Goal: Task Accomplishment & Management: Complete application form

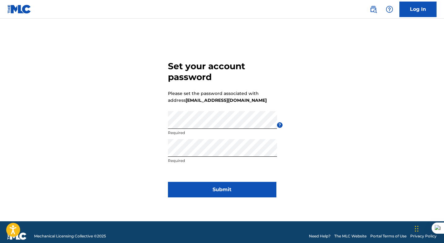
click at [221, 192] on button "Submit" at bounding box center [222, 190] width 109 height 16
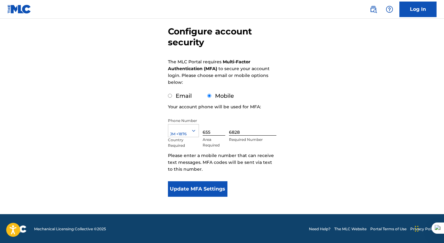
scroll to position [54, 0]
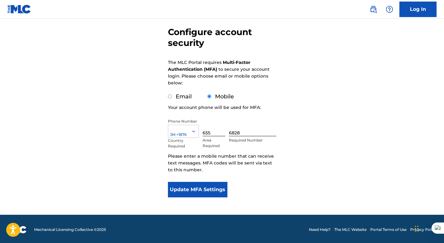
click at [170, 96] on input "Email" at bounding box center [170, 96] width 4 height 4
radio input "true"
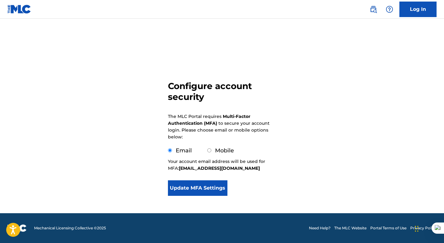
click at [207, 191] on button "Update MFA Settings" at bounding box center [198, 188] width 60 height 16
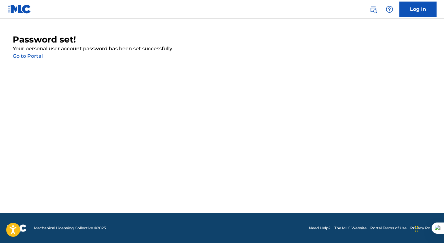
click at [34, 57] on link "Go to Portal" at bounding box center [28, 56] width 30 height 6
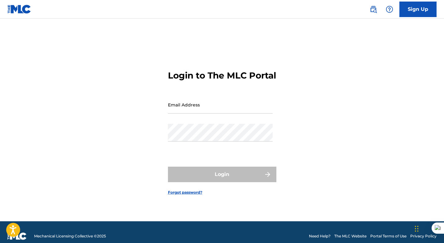
click at [211, 113] on input "Email Address" at bounding box center [220, 105] width 105 height 18
type input "[EMAIL_ADDRESS][DOMAIN_NAME]"
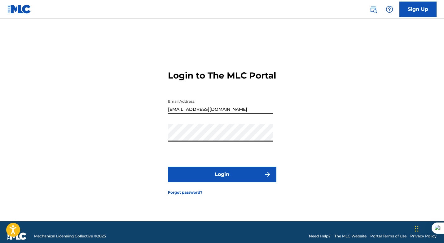
click at [225, 180] on button "Login" at bounding box center [222, 175] width 109 height 16
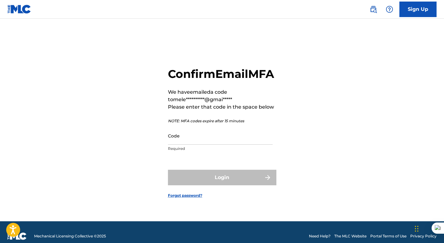
click at [224, 145] on input "Code" at bounding box center [220, 136] width 105 height 18
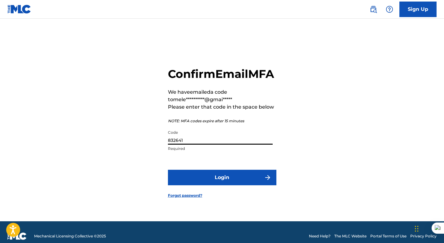
type input "832641"
click at [232, 185] on button "Login" at bounding box center [222, 178] width 109 height 16
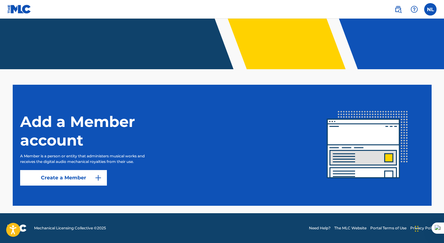
click at [55, 178] on link "Create a Member" at bounding box center [63, 178] width 87 height 16
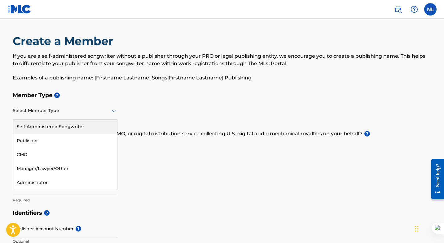
click at [104, 110] on div at bounding box center [65, 111] width 105 height 8
click at [89, 129] on div "Self-Administered Songwriter" at bounding box center [65, 127] width 104 height 14
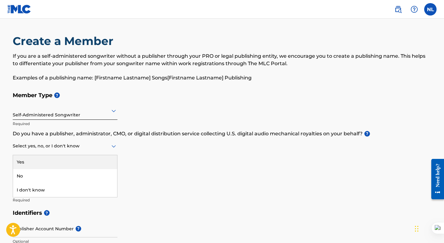
click at [93, 149] on div at bounding box center [65, 146] width 105 height 8
click at [93, 150] on div "Select yes, no, or I don't know" at bounding box center [65, 146] width 105 height 18
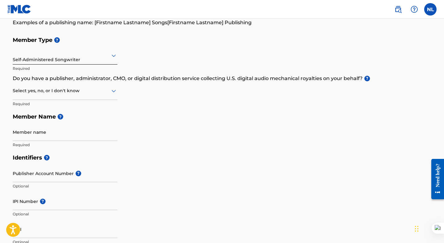
scroll to position [56, 0]
click at [85, 133] on input "Member name" at bounding box center [65, 132] width 105 height 18
type input "[PERSON_NAME]"
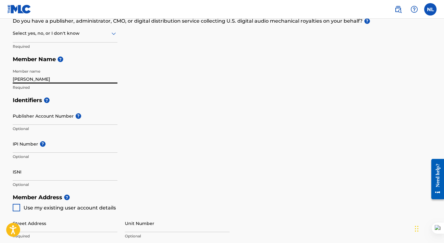
scroll to position [113, 0]
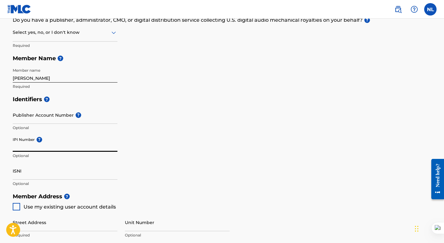
click at [73, 150] on input "IPI Number ?" at bounding box center [65, 143] width 105 height 18
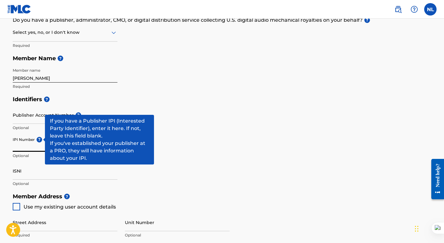
click at [39, 140] on span "?" at bounding box center [40, 140] width 6 height 6
click at [39, 140] on input "IPI Number ?" at bounding box center [65, 143] width 105 height 18
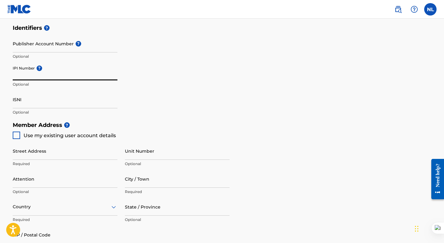
scroll to position [197, 0]
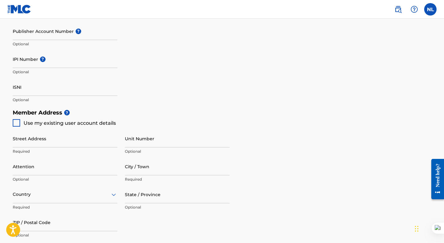
click at [15, 122] on div at bounding box center [16, 122] width 7 height 7
type input "[STREET_ADDRESS][PERSON_NAME]"
type input "[GEOGRAPHIC_DATA]"
type input "00000"
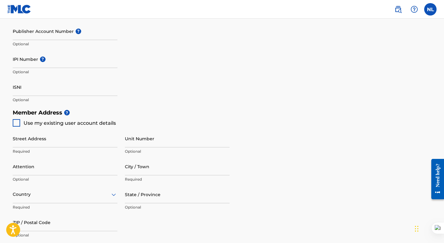
type input "655"
type input "6828"
type input "[EMAIL_ADDRESS][DOMAIN_NAME]"
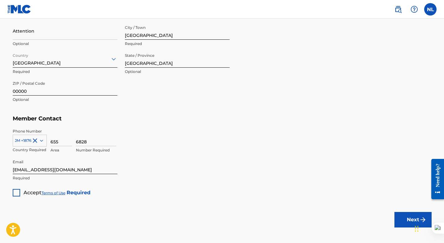
scroll to position [362, 0]
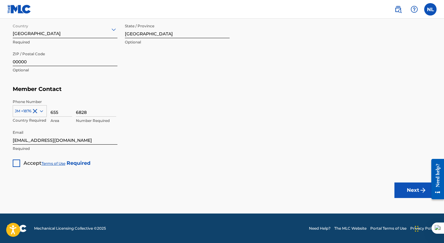
click at [16, 162] on div at bounding box center [16, 162] width 7 height 7
click at [404, 186] on button "Next" at bounding box center [413, 190] width 37 height 16
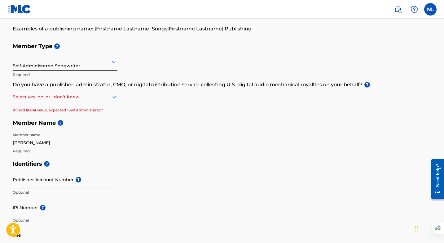
scroll to position [47, 0]
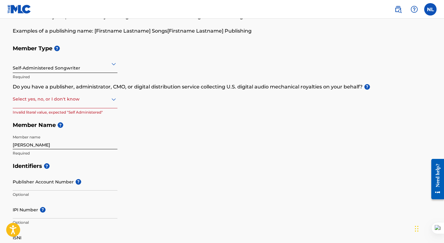
click at [111, 101] on icon at bounding box center [113, 99] width 7 height 7
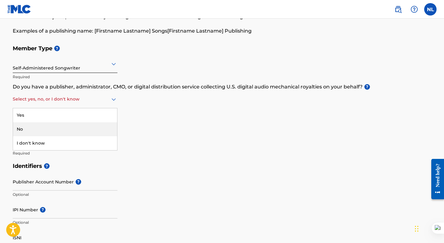
click at [76, 129] on div "No" at bounding box center [65, 129] width 104 height 14
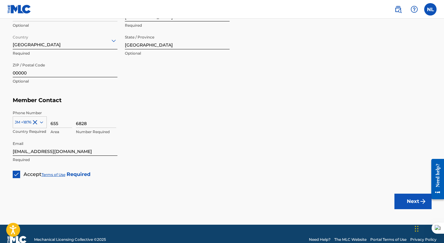
scroll to position [362, 0]
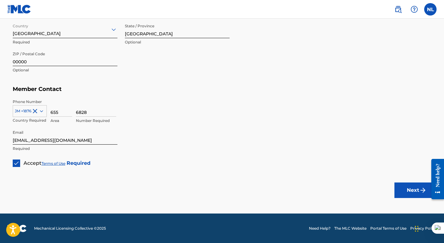
click at [409, 192] on button "Next" at bounding box center [413, 190] width 37 height 16
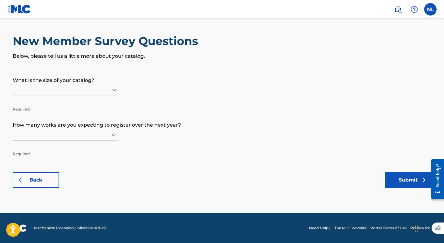
click at [110, 89] on icon at bounding box center [113, 89] width 7 height 7
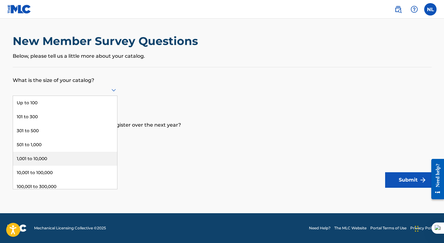
click at [76, 157] on div "1,001 to 10,000" at bounding box center [65, 159] width 104 height 14
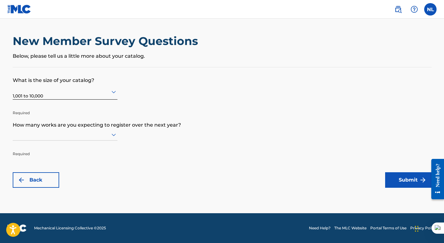
click at [111, 138] on icon at bounding box center [113, 134] width 7 height 7
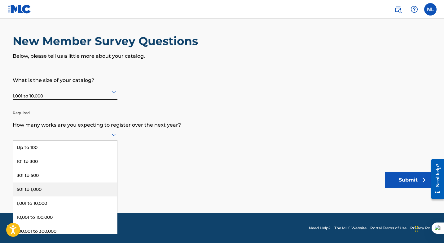
click at [91, 189] on div "501 to 1,000" at bounding box center [65, 189] width 104 height 14
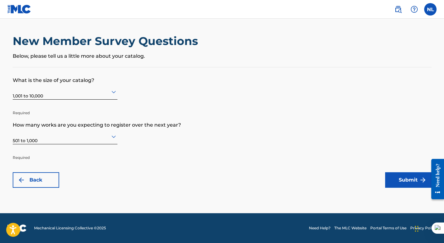
click at [111, 93] on icon at bounding box center [113, 91] width 7 height 7
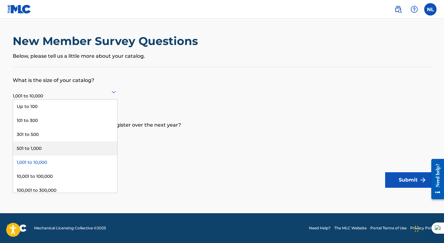
click at [75, 153] on div "501 to 1,000" at bounding box center [65, 148] width 104 height 14
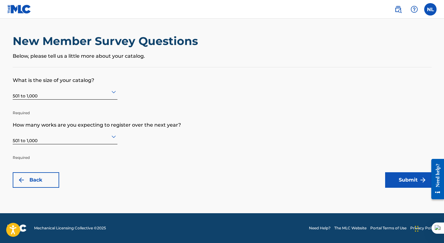
click at [401, 180] on button "Submit" at bounding box center [408, 180] width 47 height 16
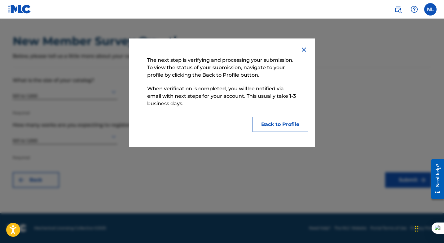
click at [287, 123] on button "Back to Profile" at bounding box center [281, 125] width 56 height 16
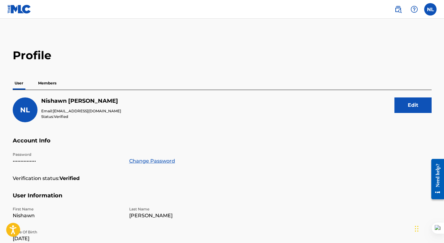
click at [47, 82] on p "Members" at bounding box center [47, 83] width 22 height 13
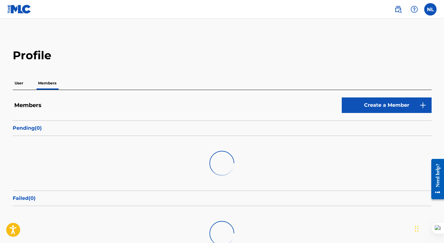
click at [20, 84] on p "User" at bounding box center [19, 83] width 12 height 13
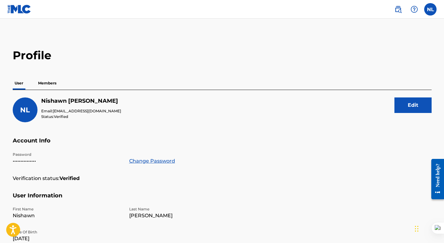
click at [431, 8] on label at bounding box center [431, 9] width 12 height 12
click at [431, 9] on input "NL [PERSON_NAME] [PERSON_NAME][EMAIL_ADDRESS][DOMAIN_NAME] Notification Prefere…" at bounding box center [431, 9] width 0 height 0
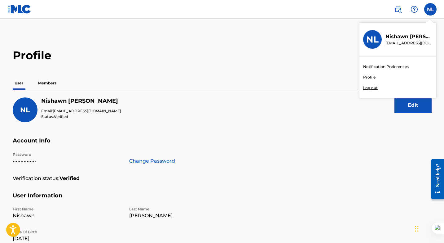
click at [281, 32] on main "Profile User Members NL [PERSON_NAME] Email: [EMAIL_ADDRESS][DOMAIN_NAME] Statu…" at bounding box center [222, 203] width 444 height 369
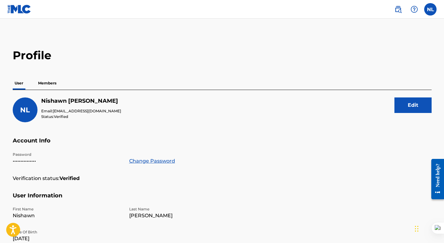
click at [43, 81] on p "Members" at bounding box center [47, 83] width 22 height 13
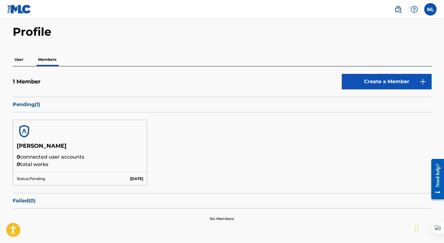
scroll to position [24, 0]
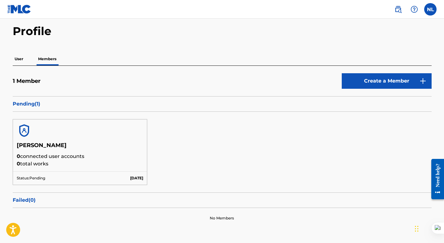
click at [393, 80] on link "Create a Member" at bounding box center [387, 81] width 90 height 16
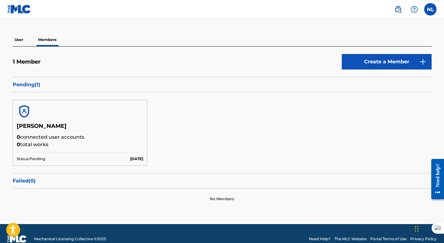
scroll to position [38, 0]
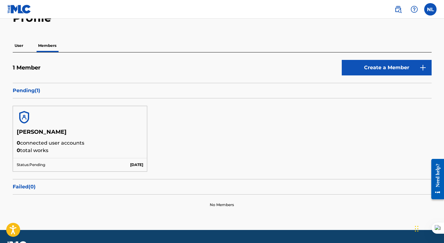
click at [33, 137] on h5 "[PERSON_NAME]" at bounding box center [80, 133] width 127 height 11
click at [17, 47] on p "User" at bounding box center [19, 45] width 12 height 13
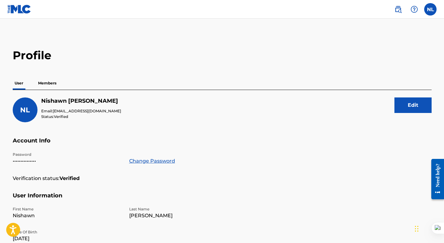
click at [408, 105] on button "Edit" at bounding box center [413, 105] width 37 height 16
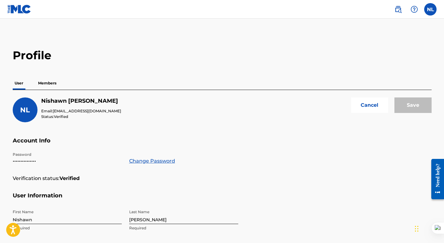
click at [48, 83] on p "Members" at bounding box center [47, 83] width 22 height 13
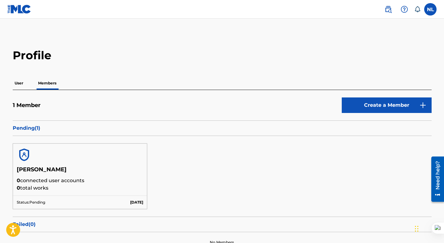
click at [425, 107] on img at bounding box center [423, 104] width 7 height 7
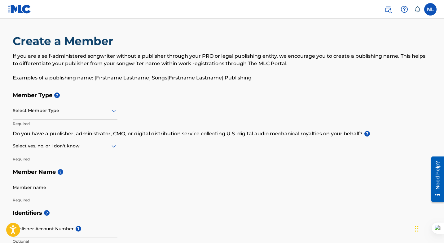
click at [95, 111] on div at bounding box center [65, 111] width 105 height 8
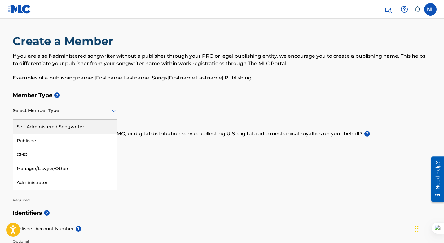
click at [92, 124] on div "Self-Administered Songwriter" at bounding box center [65, 127] width 104 height 14
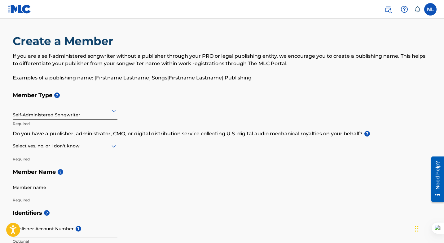
click at [112, 112] on icon at bounding box center [113, 110] width 7 height 7
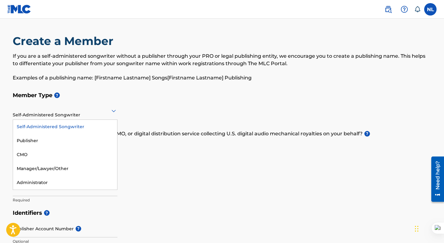
click at [167, 93] on h5 "Member Type ?" at bounding box center [222, 95] width 419 height 13
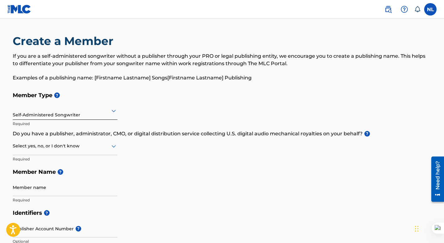
click at [417, 9] on icon at bounding box center [418, 9] width 6 height 6
click at [432, 9] on label at bounding box center [431, 9] width 12 height 12
click at [431, 9] on input "NL [PERSON_NAME] [PERSON_NAME][EMAIL_ADDRESS][DOMAIN_NAME] Notification Prefere…" at bounding box center [431, 9] width 0 height 0
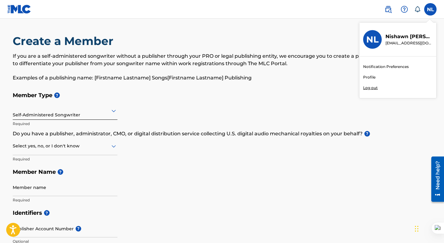
click at [369, 75] on link "Profile" at bounding box center [369, 77] width 12 height 6
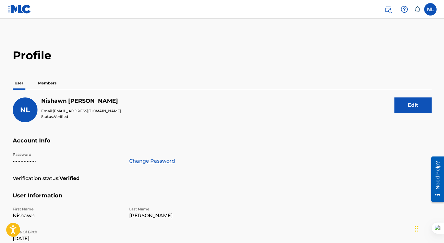
click at [48, 83] on p "Members" at bounding box center [47, 83] width 22 height 13
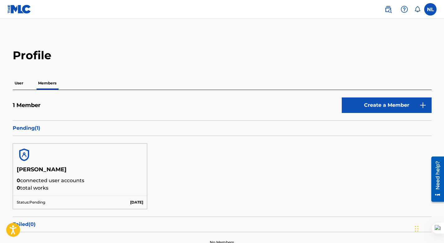
click at [23, 157] on img at bounding box center [24, 154] width 15 height 15
